Goal: Task Accomplishment & Management: Manage account settings

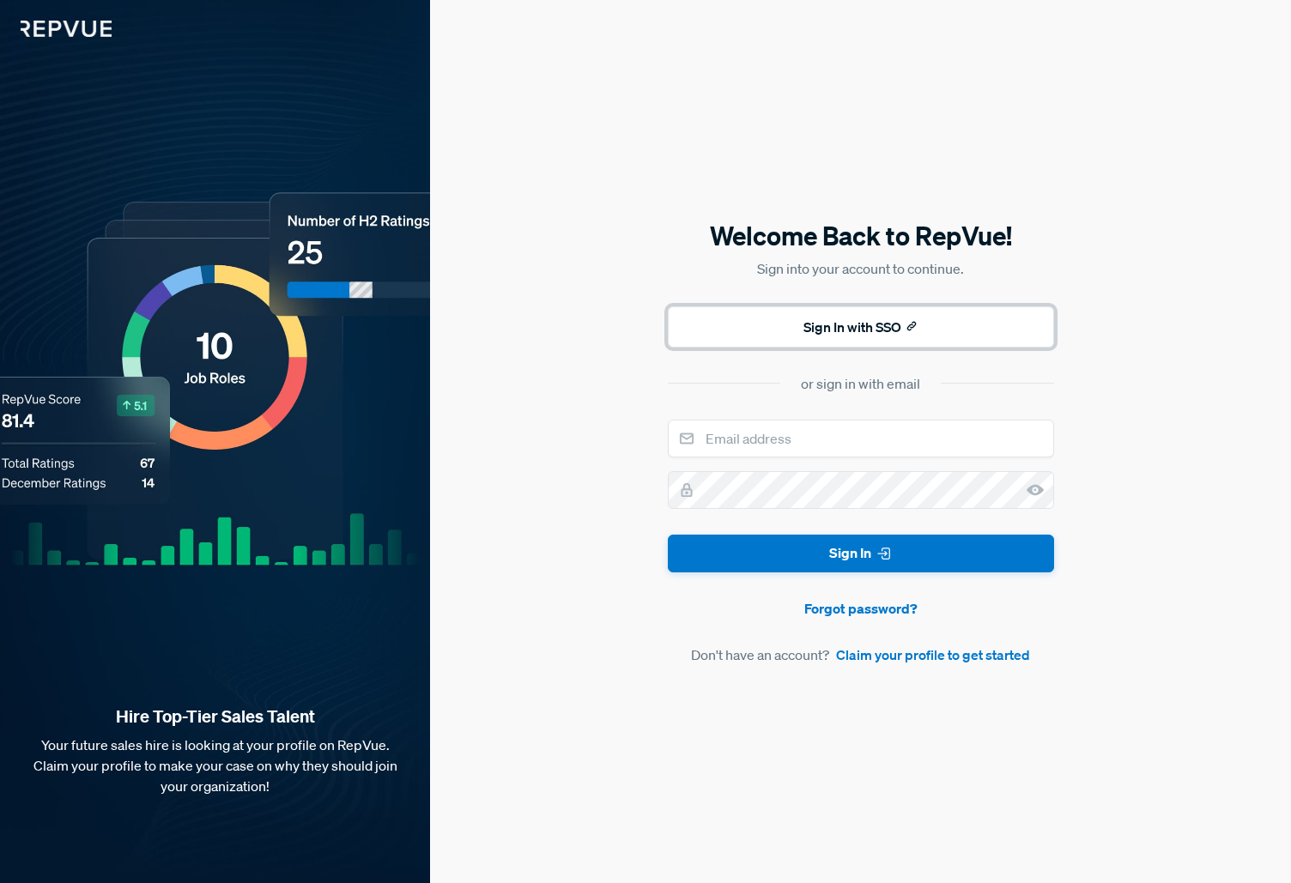
click at [850, 326] on button "Sign In with SSO" at bounding box center [861, 326] width 386 height 41
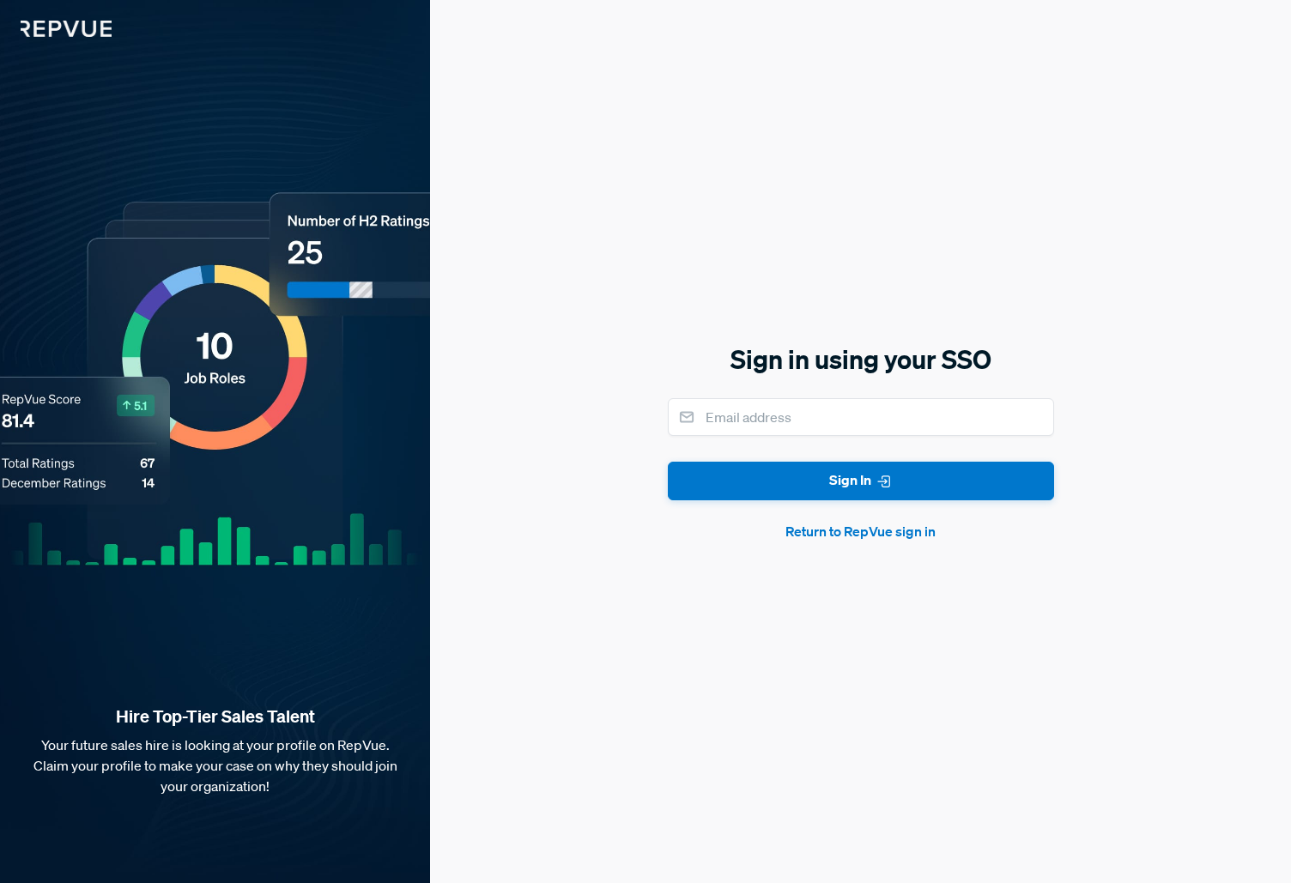
click at [851, 528] on button "Return to RepVue sign in" at bounding box center [861, 531] width 386 height 21
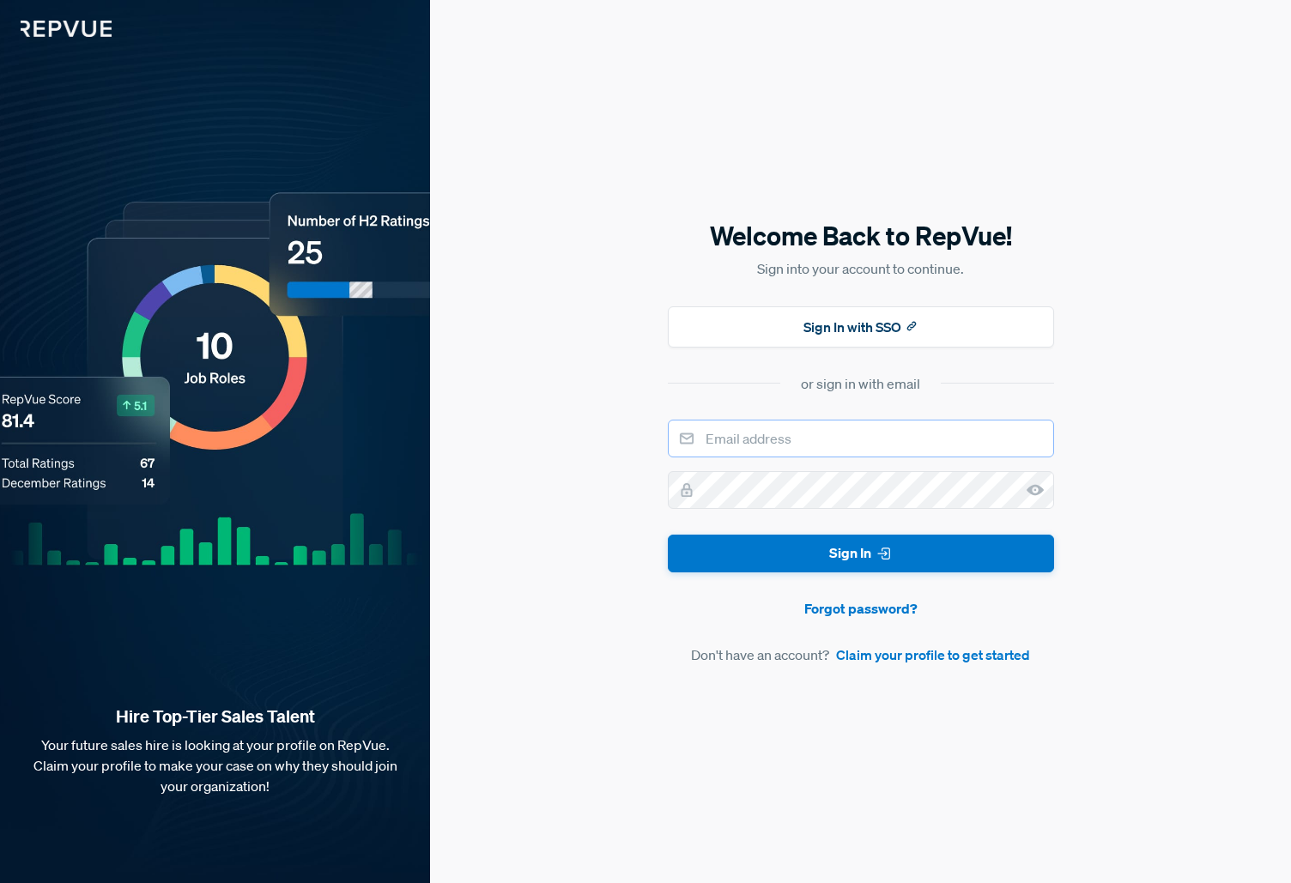
click at [767, 433] on input "email" at bounding box center [861, 439] width 386 height 38
type input "[PERSON_NAME][EMAIL_ADDRESS][PERSON_NAME][DOMAIN_NAME]"
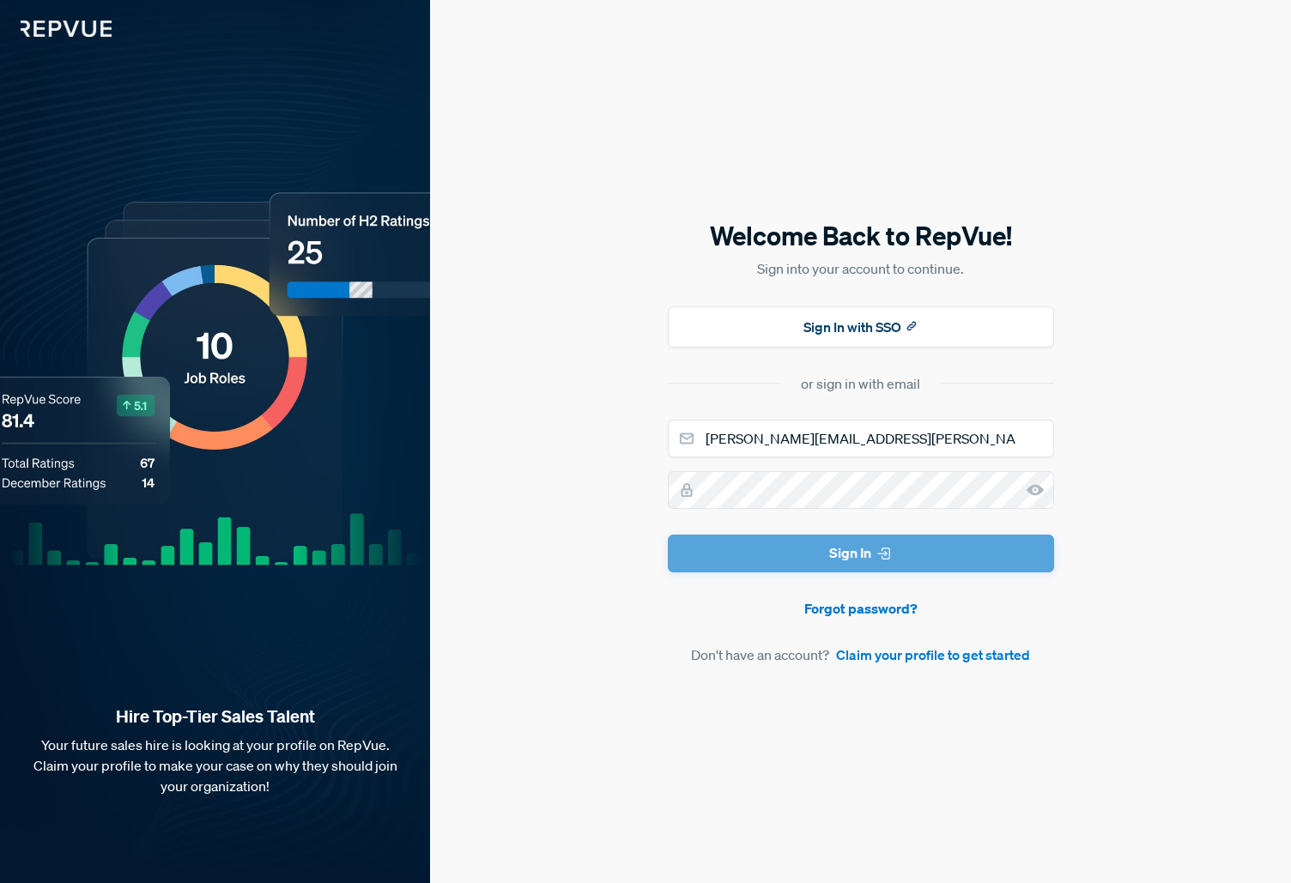
click at [862, 554] on form "[PERSON_NAME][EMAIL_ADDRESS][PERSON_NAME][DOMAIN_NAME] Sign In Forgot password?…" at bounding box center [861, 543] width 386 height 246
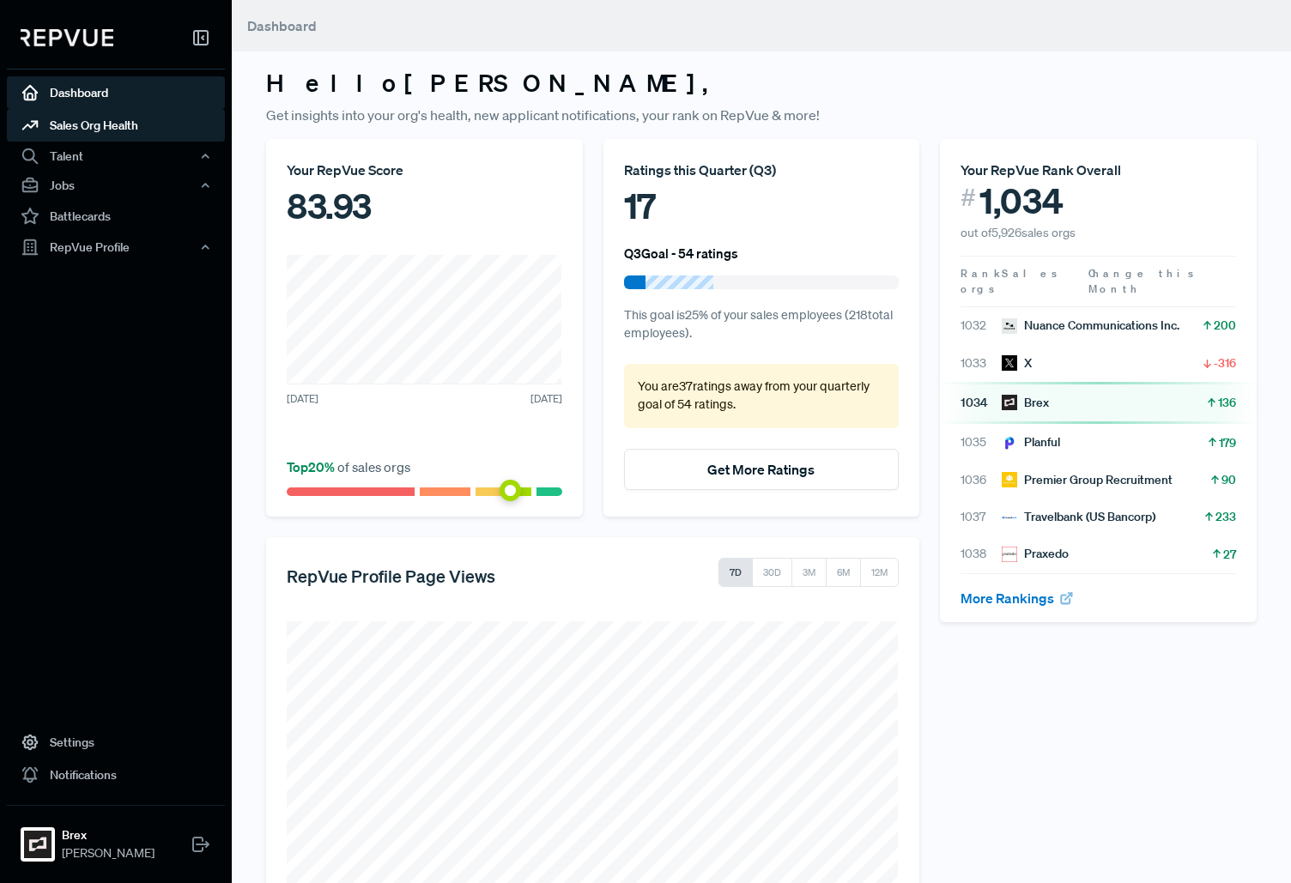
click at [83, 127] on link "Sales Org Health" at bounding box center [116, 125] width 218 height 33
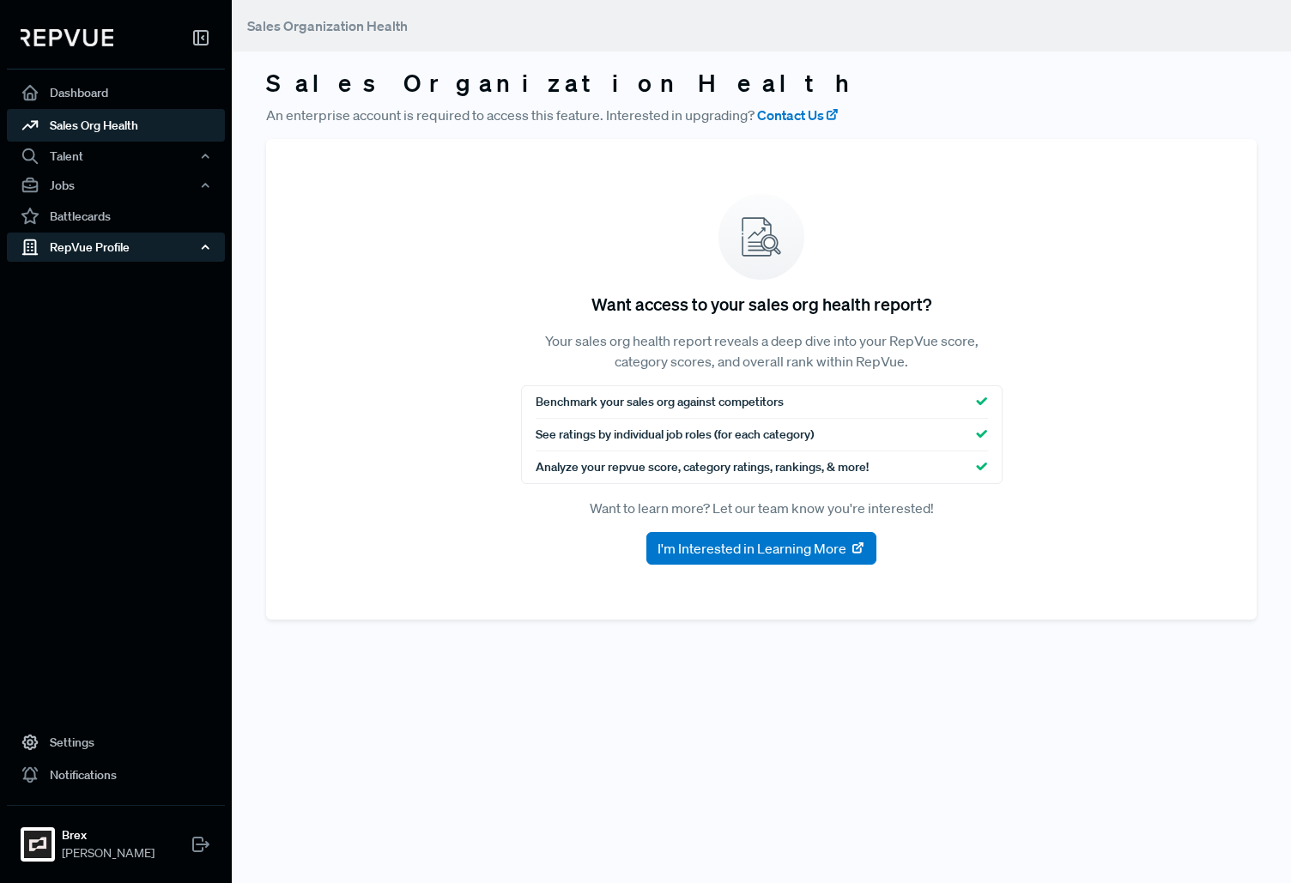
click at [82, 245] on div "RepVue Profile" at bounding box center [116, 247] width 218 height 29
click at [75, 306] on link "Reviews" at bounding box center [139, 307] width 218 height 27
